Goal: Book appointment/travel/reservation

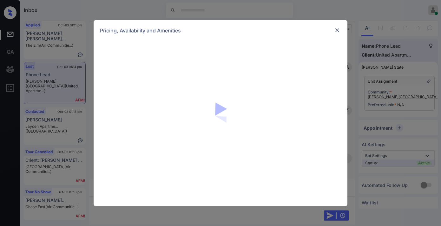
scroll to position [1483, 0]
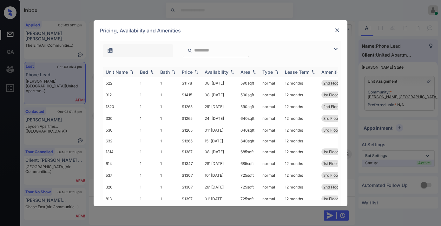
click at [193, 70] on div "Price" at bounding box center [191, 71] width 18 height 5
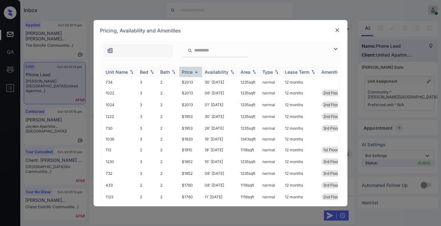
click at [193, 70] on div "Price" at bounding box center [191, 71] width 18 height 5
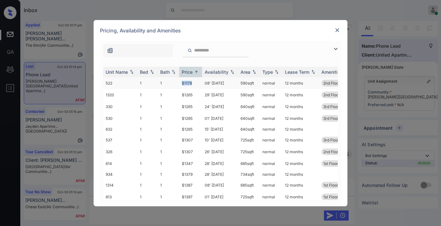
drag, startPoint x: 197, startPoint y: 82, endPoint x: 176, endPoint y: 81, distance: 20.6
click at [176, 81] on tr "522 1 1 $1178 08' Nov 25 590 sqft normal 12 months 2nd Floor" at bounding box center [269, 83] width 332 height 12
copy tr "$1178"
click at [205, 83] on td "08' Nov 25" at bounding box center [220, 83] width 36 height 12
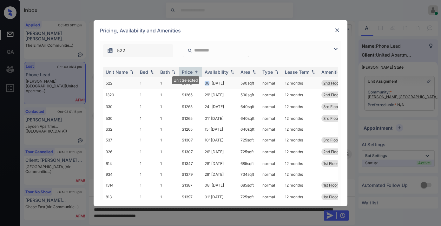
click at [205, 83] on td "08' Nov 25" at bounding box center [220, 83] width 36 height 12
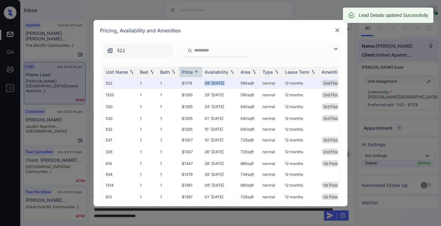
click at [339, 30] on img at bounding box center [337, 30] width 6 height 6
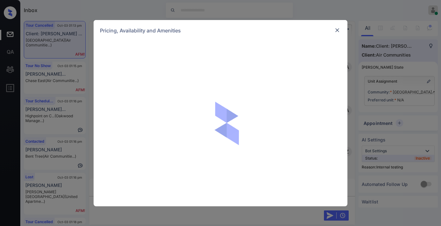
scroll to position [2737, 0]
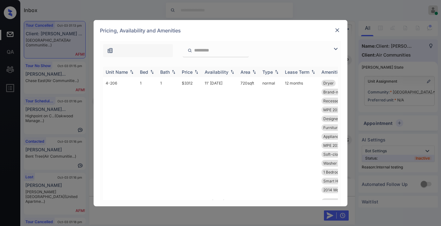
click at [189, 72] on div "Price" at bounding box center [187, 71] width 11 height 5
click at [335, 51] on img at bounding box center [336, 49] width 8 height 8
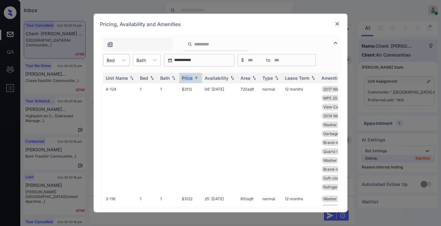
click at [116, 61] on div "Bed" at bounding box center [110, 60] width 15 height 9
click at [123, 88] on div "2" at bounding box center [116, 86] width 27 height 11
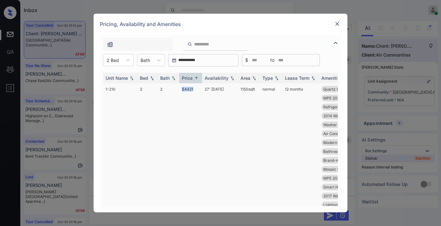
drag, startPoint x: 196, startPoint y: 90, endPoint x: 176, endPoint y: 89, distance: 20.6
click at [176, 89] on tr "1-210 2 2 $4421 27' Nov 25 1150 sqft normal 12 months Quartz Counters Washer Fu…" at bounding box center [269, 151] width 332 height 136
copy tr "$4421"
click at [213, 93] on td "27' Nov 25" at bounding box center [220, 151] width 36 height 136
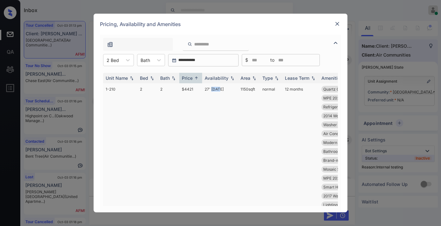
click at [213, 93] on td "27' Nov 25" at bounding box center [220, 151] width 36 height 136
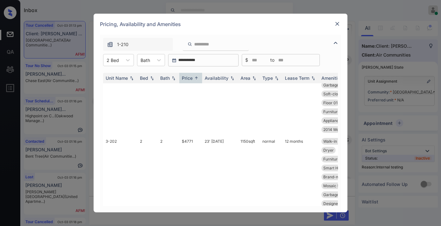
scroll to position [0, 0]
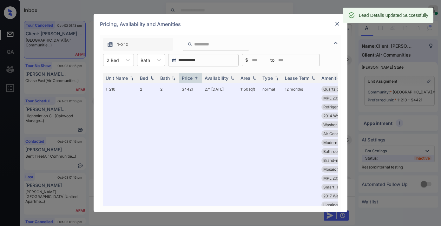
click at [341, 23] on div "Pricing, Availability and Amenities" at bounding box center [221, 24] width 254 height 21
click at [339, 26] on img at bounding box center [337, 24] width 6 height 6
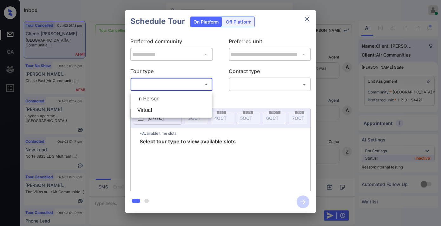
click at [185, 97] on li "In Person" at bounding box center [171, 98] width 78 height 11
type input "********"
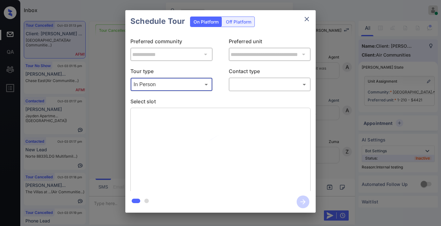
scroll to position [1608, 0]
click at [275, 88] on body "Inbox Samantha Soliven Online Set yourself offline Set yourself on break Profil…" at bounding box center [220, 113] width 441 height 226
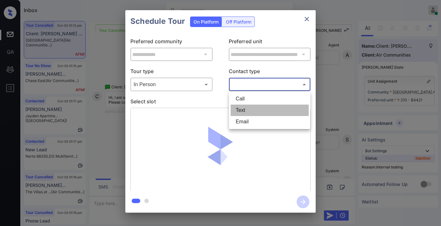
click at [262, 112] on li "Text" at bounding box center [270, 109] width 78 height 11
type input "****"
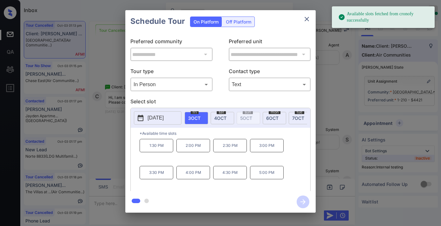
click at [223, 117] on span "[DATE]" at bounding box center [220, 117] width 12 height 5
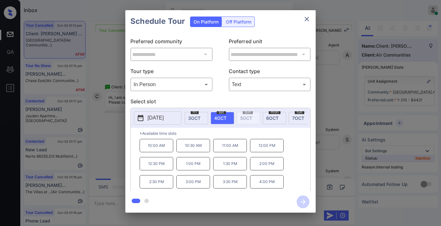
click at [233, 184] on p "3:30 PM" at bounding box center [230, 181] width 34 height 13
click at [192, 186] on p "3:00 PM" at bounding box center [193, 181] width 34 height 13
click at [304, 199] on icon "button" at bounding box center [303, 201] width 13 height 13
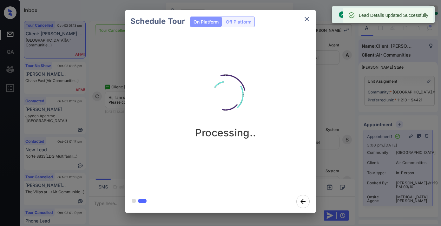
click at [307, 18] on icon "close" at bounding box center [307, 19] width 8 height 8
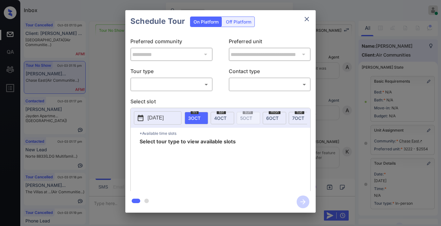
click at [179, 86] on body "Inbox Samantha Soliven Online Set yourself offline Set yourself on break Profil…" at bounding box center [220, 113] width 441 height 226
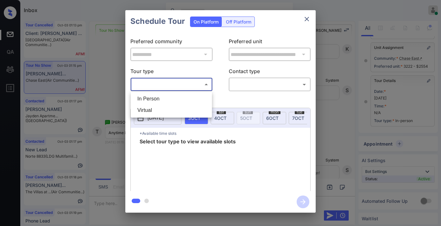
click at [179, 97] on li "In Person" at bounding box center [171, 98] width 78 height 11
type input "********"
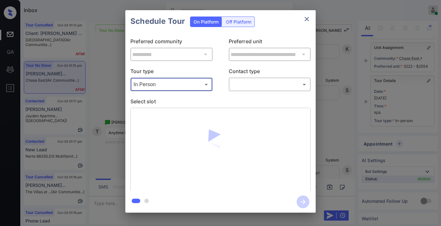
click at [256, 83] on body "Inbox Samantha Soliven Online Set yourself offline Set yourself on break Profil…" at bounding box center [220, 113] width 441 height 226
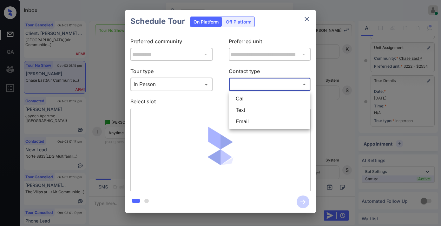
click at [255, 111] on li "Text" at bounding box center [270, 109] width 78 height 11
type input "****"
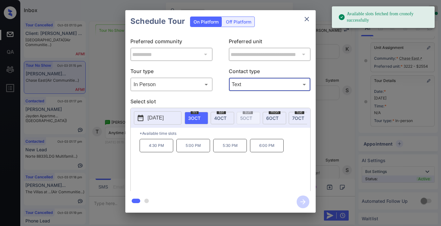
click at [228, 110] on div "2025-10-03 fri 3 OCT sat 4 OCT sun 5 OCT mon 6 OCT tue 7 OCT wed 8 OCT thu 9 OC…" at bounding box center [221, 118] width 180 height 20
click at [223, 119] on span "4 OCT" at bounding box center [220, 117] width 12 height 5
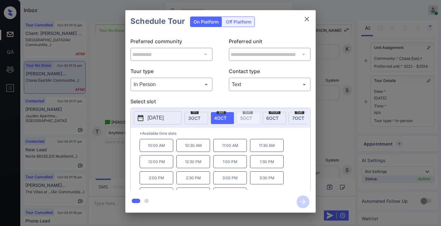
click at [265, 152] on p "11:30 AM" at bounding box center [267, 145] width 34 height 13
click at [301, 197] on icon "button" at bounding box center [303, 201] width 13 height 13
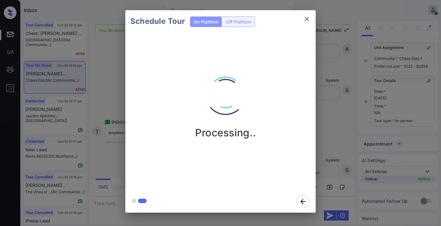
click at [234, 71] on img at bounding box center [225, 94] width 63 height 63
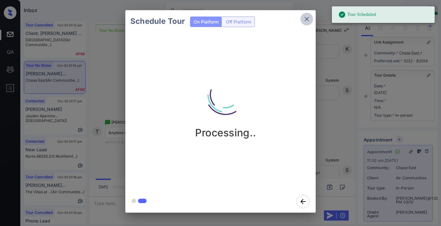
click at [304, 19] on icon "close" at bounding box center [307, 19] width 8 height 8
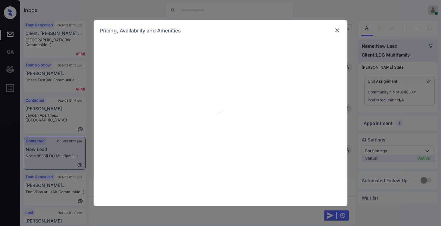
scroll to position [1731, 0]
click at [337, 33] on img at bounding box center [337, 30] width 6 height 6
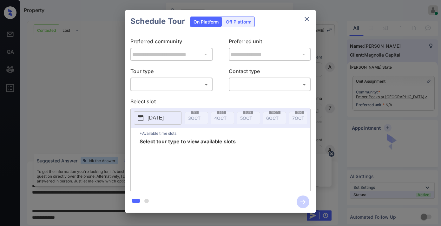
click at [201, 86] on body "Property [PERSON_NAME] Online Set yourself offline Set yourself on break Profil…" at bounding box center [220, 113] width 441 height 226
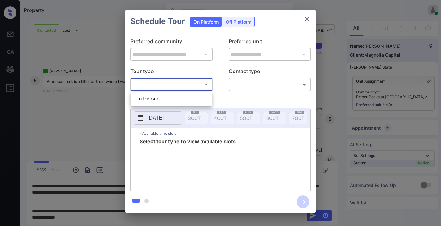
click at [309, 19] on div at bounding box center [220, 113] width 441 height 226
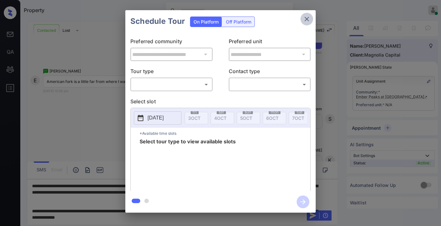
click at [306, 19] on icon "close" at bounding box center [307, 19] width 4 height 4
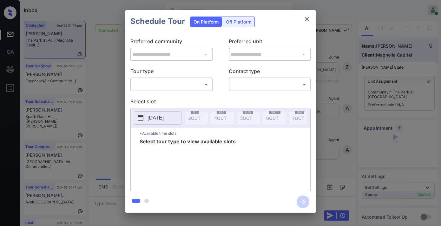
scroll to position [2182, 0]
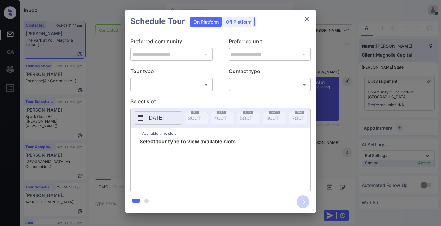
click at [198, 85] on body "Inbox [PERSON_NAME] Online Set yourself offline Set yourself on break Profile S…" at bounding box center [220, 113] width 441 height 226
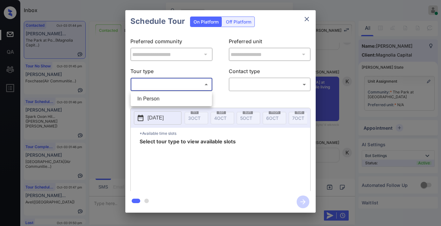
click at [307, 23] on div at bounding box center [220, 113] width 441 height 226
click at [307, 19] on icon "close" at bounding box center [307, 19] width 4 height 4
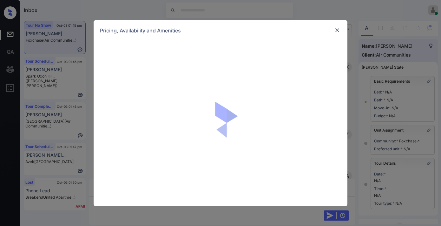
scroll to position [3272, 0]
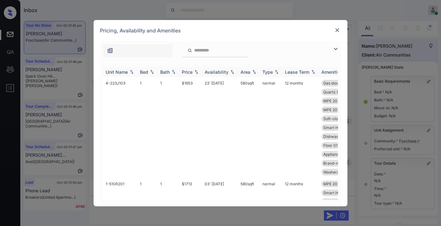
click at [192, 70] on div "Price" at bounding box center [187, 71] width 11 height 5
click at [193, 70] on div "Price" at bounding box center [191, 71] width 18 height 5
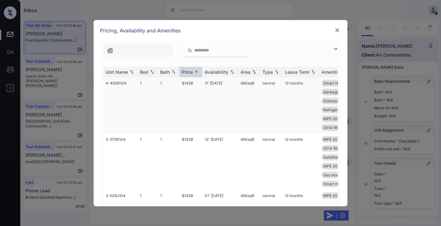
click at [187, 79] on td "$1439" at bounding box center [190, 105] width 23 height 56
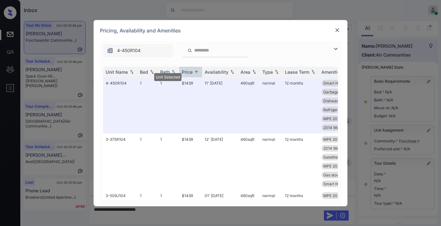
click at [337, 30] on img at bounding box center [337, 30] width 6 height 6
